Goal: Find specific page/section: Find specific page/section

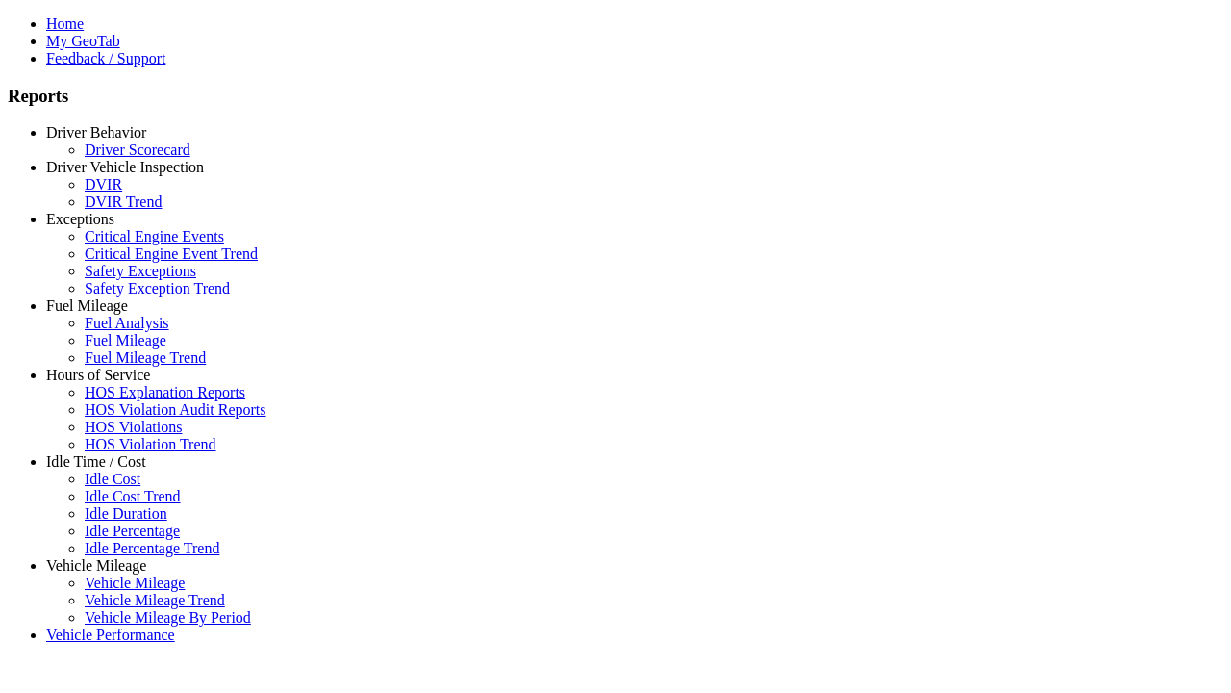
click at [111, 557] on link "Vehicle Mileage" at bounding box center [96, 565] width 100 height 16
click at [125, 574] on link "Vehicle Mileage" at bounding box center [135, 582] width 100 height 16
type input "**********"
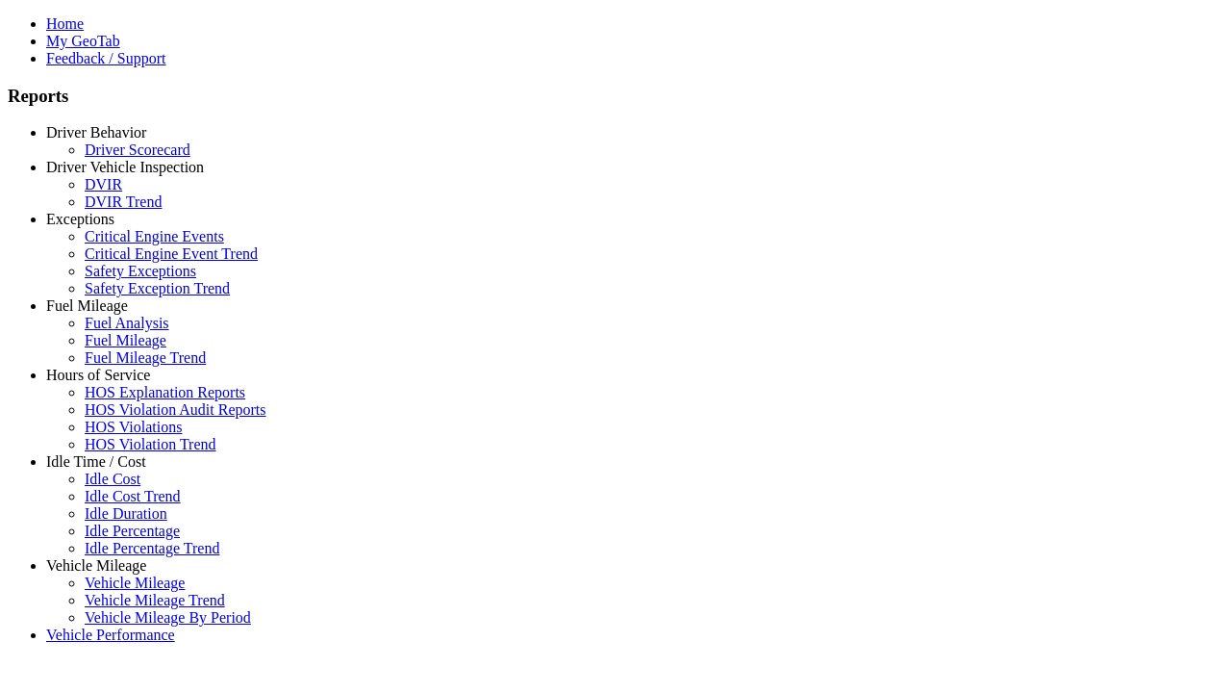
type input "**********"
